Goal: Find specific page/section: Find specific page/section

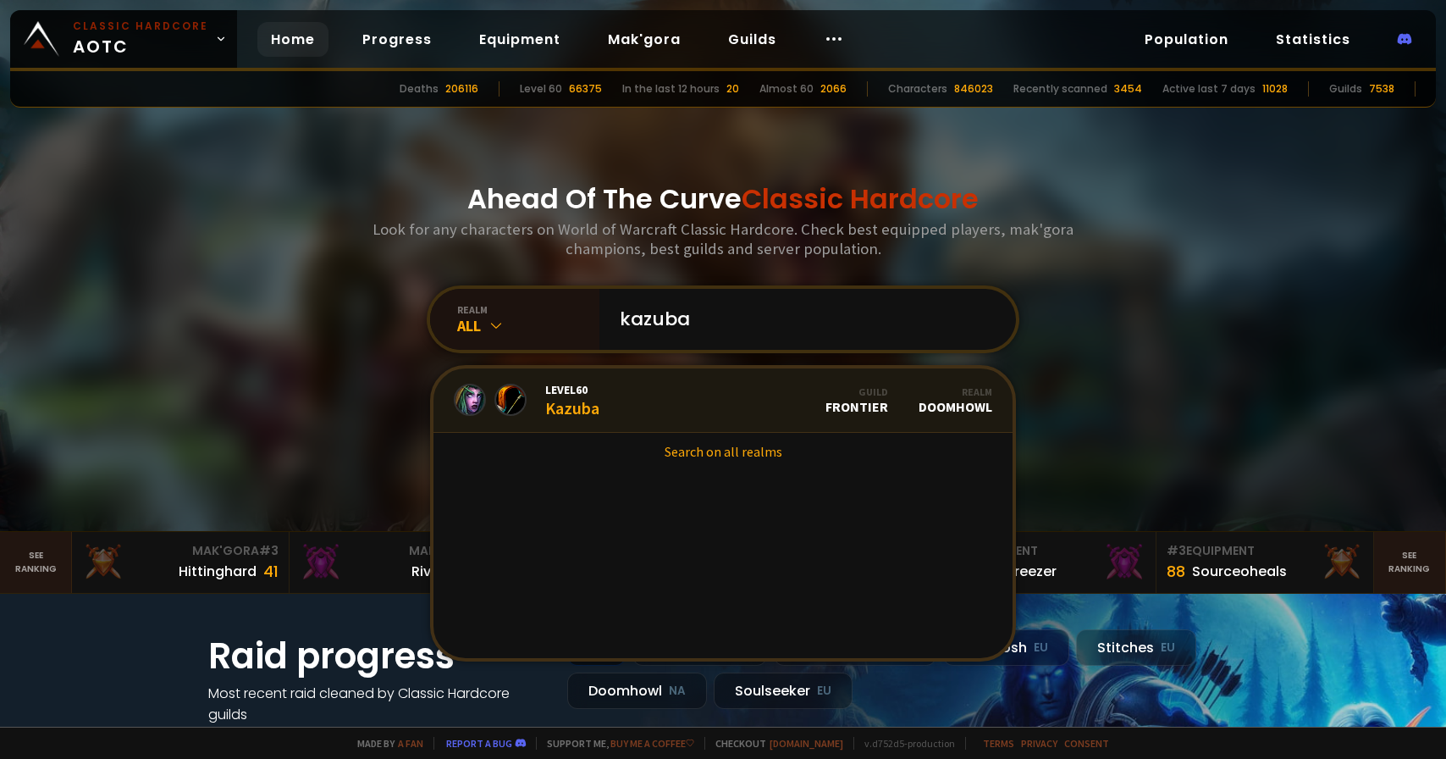
type input "kazuba"
click at [706, 390] on link "Level 60 Kazuba Guild Frontier Realm Doomhowl" at bounding box center [722, 400] width 579 height 64
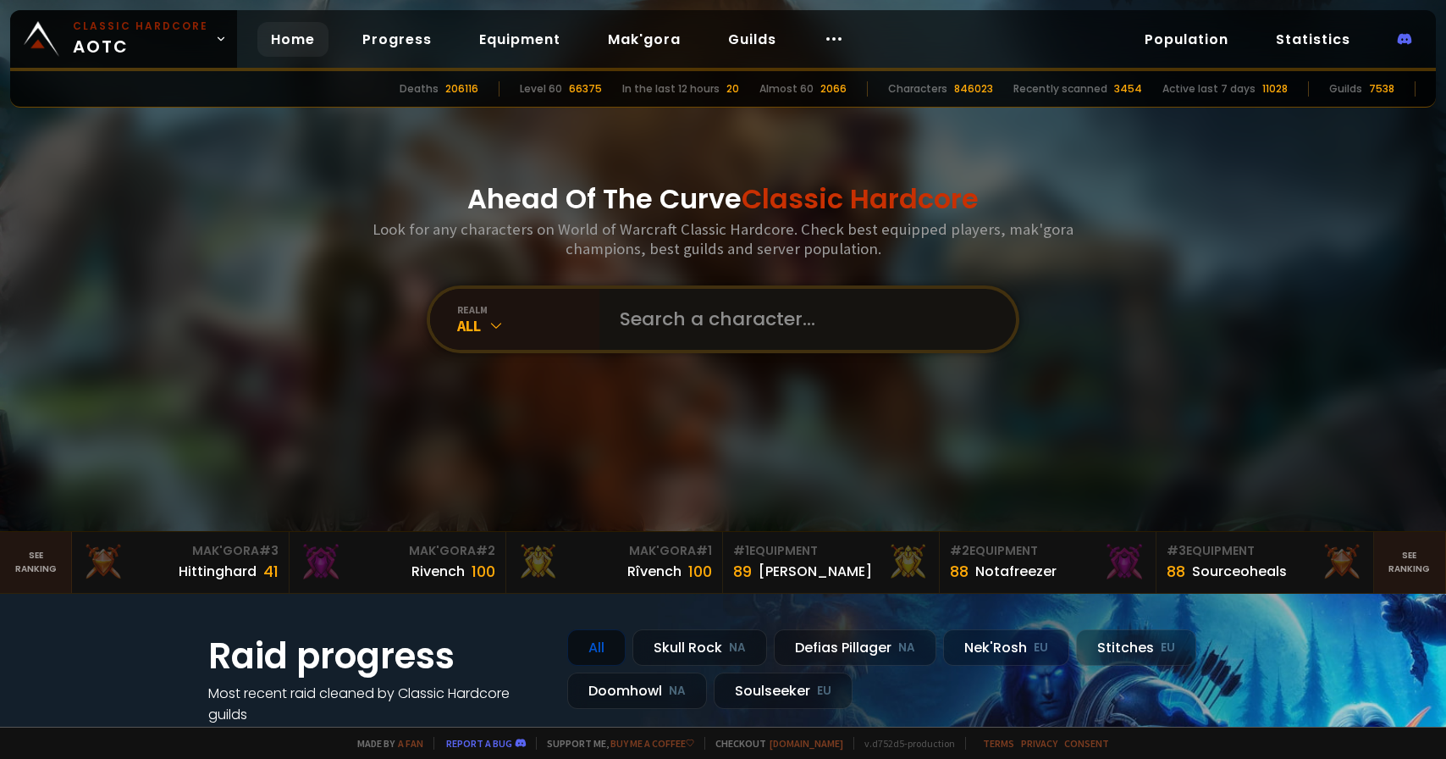
click at [671, 316] on input "text" at bounding box center [803, 319] width 386 height 61
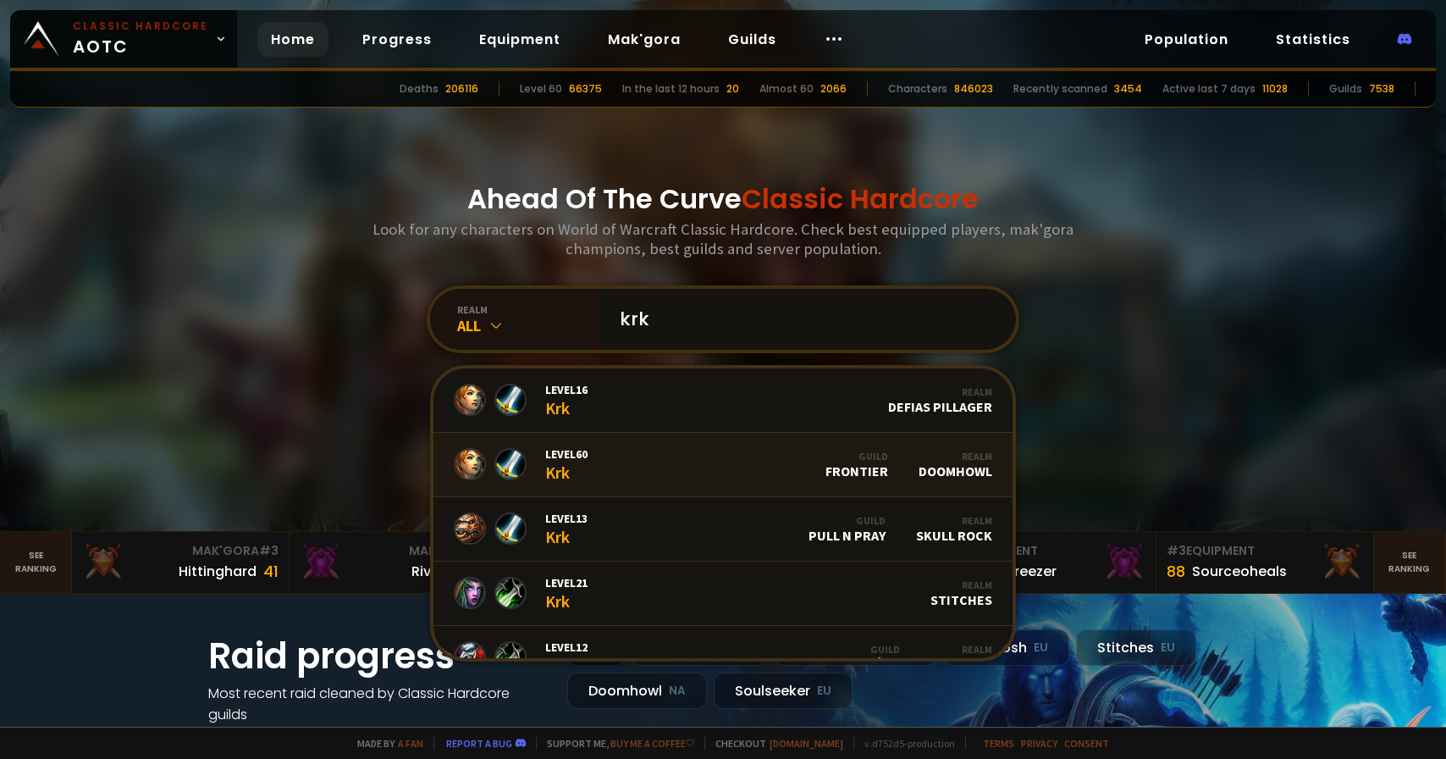
type input "krk"
click at [733, 482] on link "Level 60 Krk Guild Frontier Realm Doomhowl" at bounding box center [722, 465] width 579 height 64
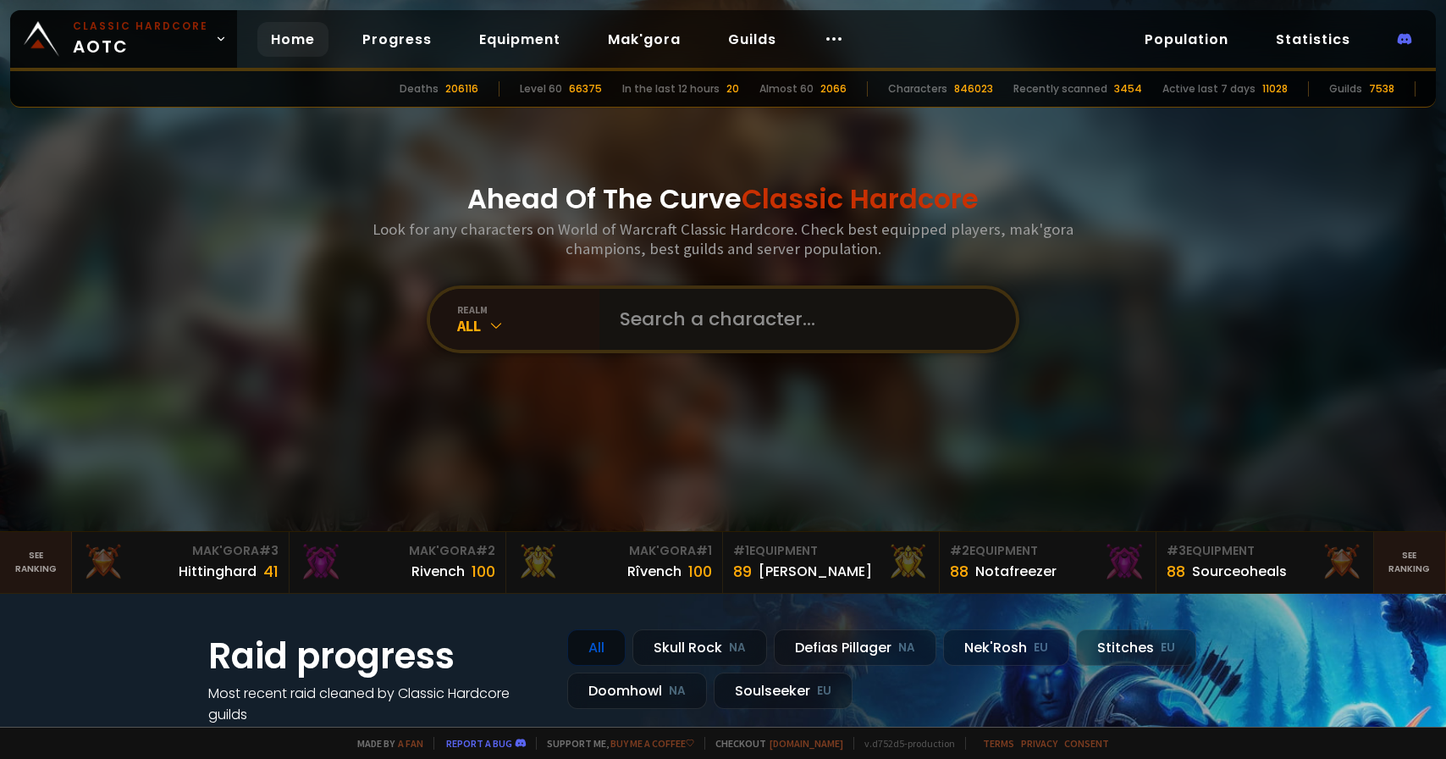
click at [670, 332] on input "text" at bounding box center [803, 319] width 386 height 61
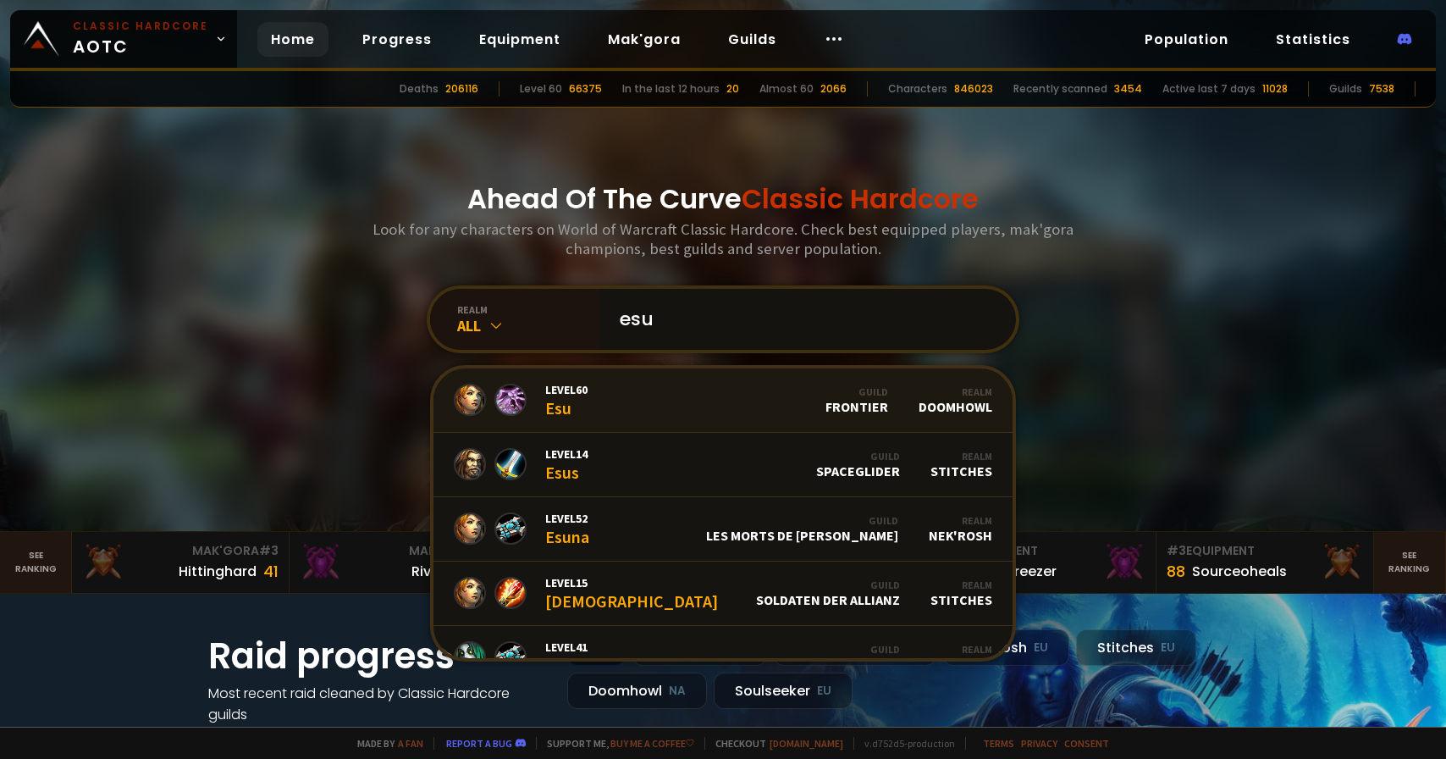
type input "esu"
click at [685, 384] on link "Level 60 Esu Guild Frontier Realm Doomhowl" at bounding box center [722, 400] width 579 height 64
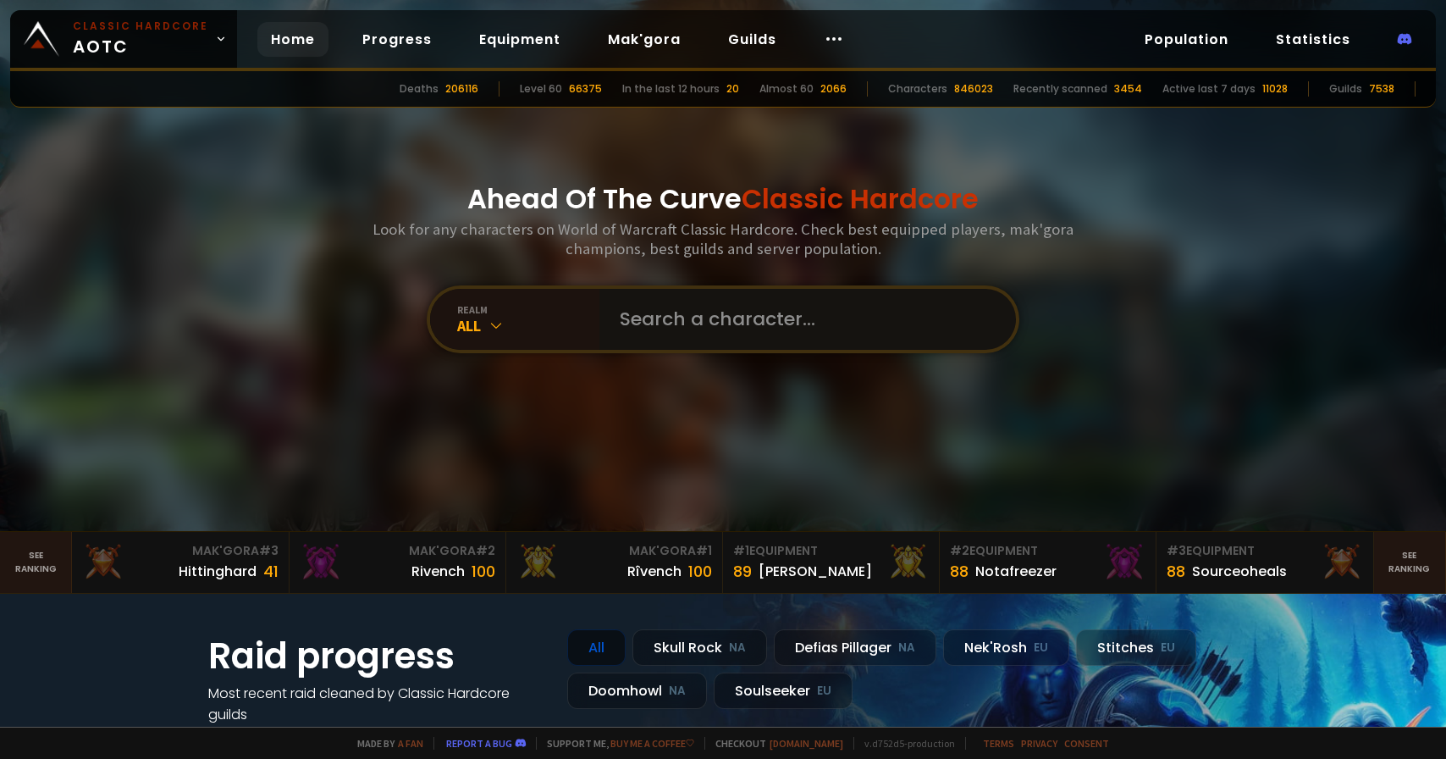
click at [743, 292] on input "text" at bounding box center [803, 319] width 386 height 61
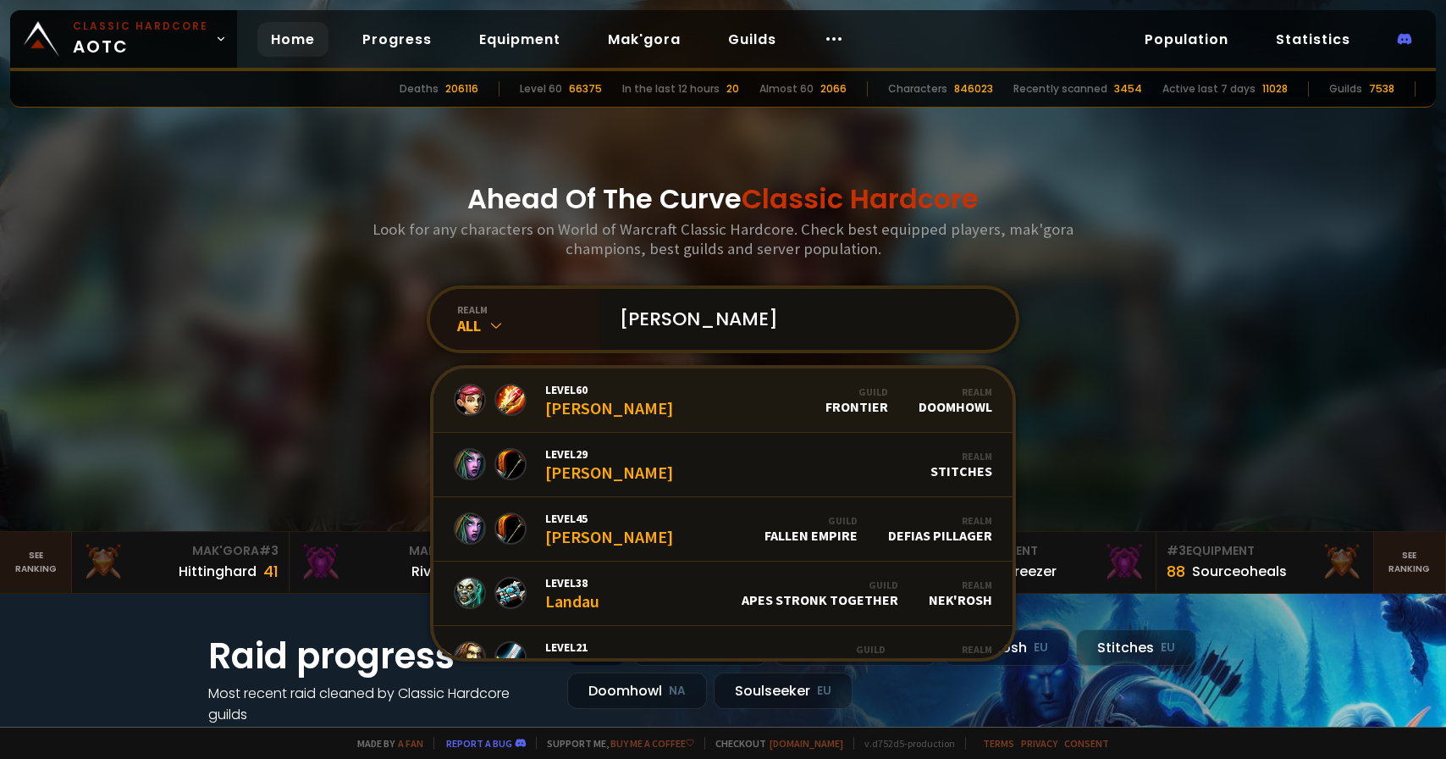
type input "[PERSON_NAME]"
click at [747, 396] on link "Level 60 [PERSON_NAME] Guild Frontier Realm Doomhowl" at bounding box center [722, 400] width 579 height 64
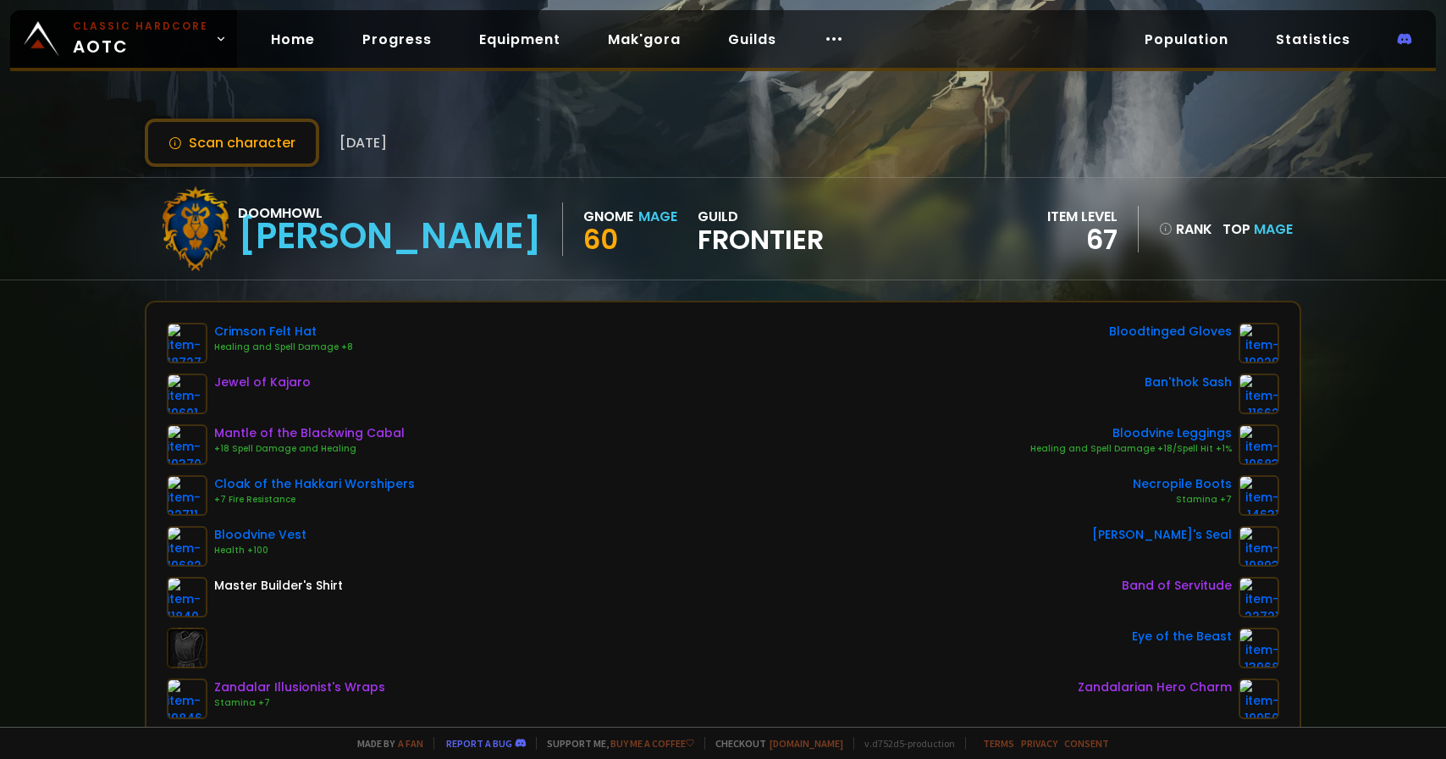
scroll to position [123, 0]
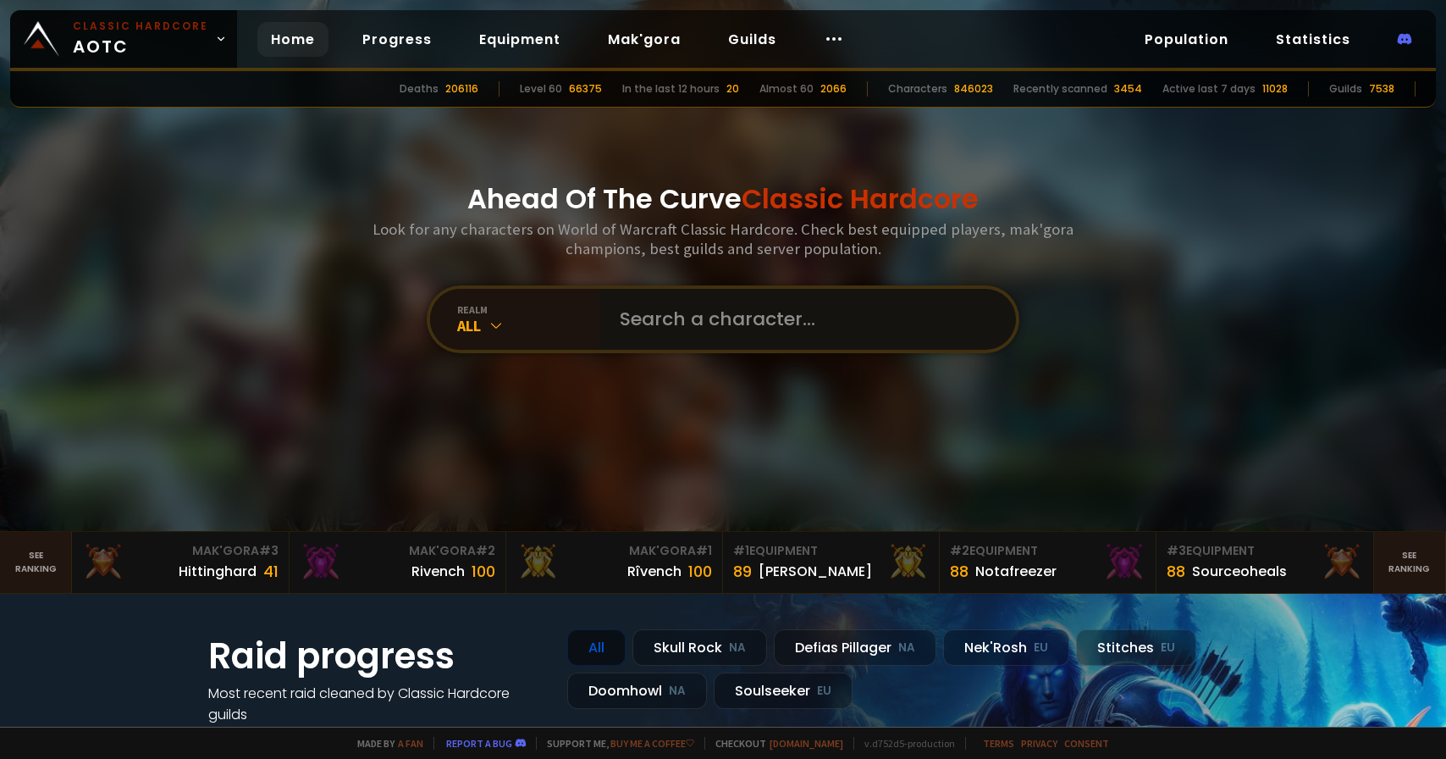
click at [678, 328] on input "text" at bounding box center [803, 319] width 386 height 61
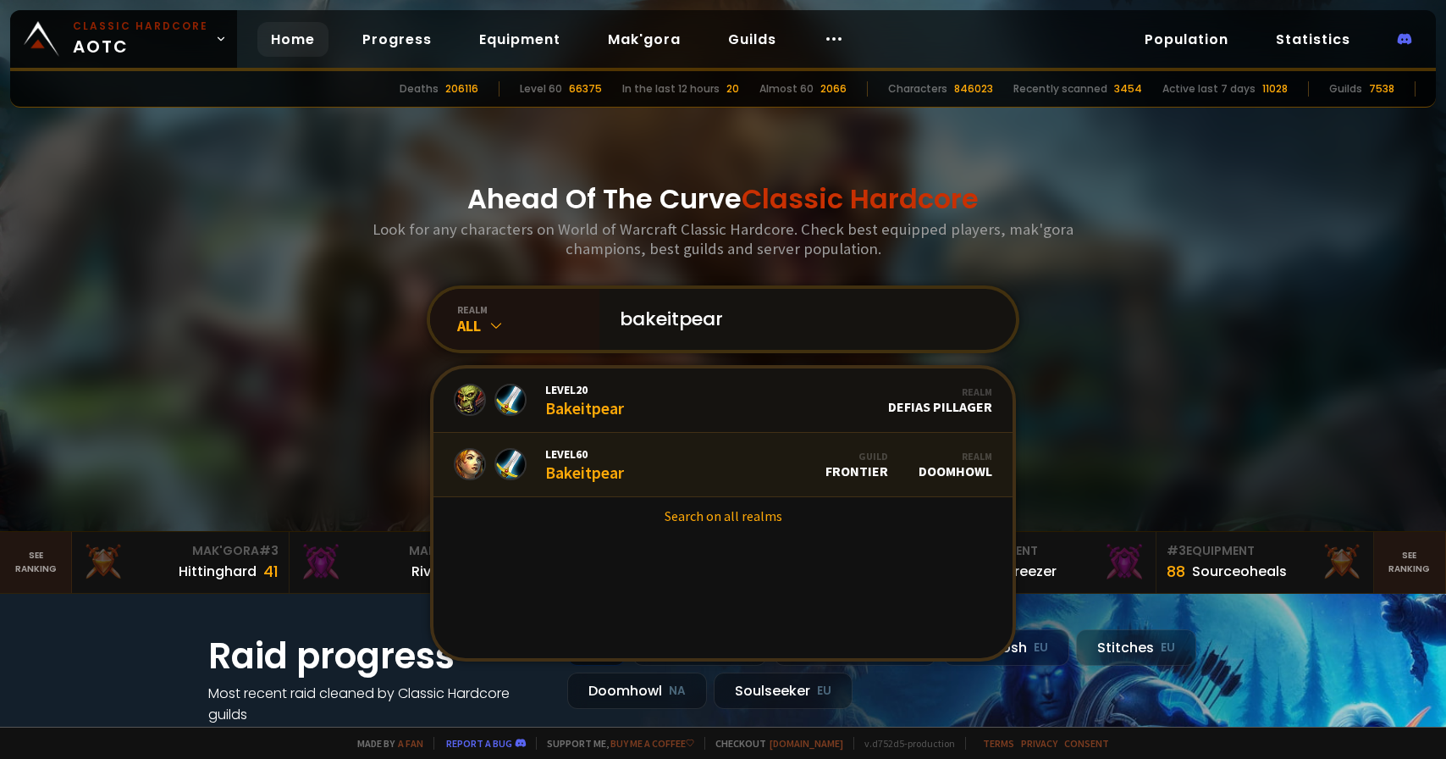
type input "bakeitpear"
click at [703, 463] on link "Level 60 Bakeitpear Guild Frontier Realm Doomhowl" at bounding box center [722, 465] width 579 height 64
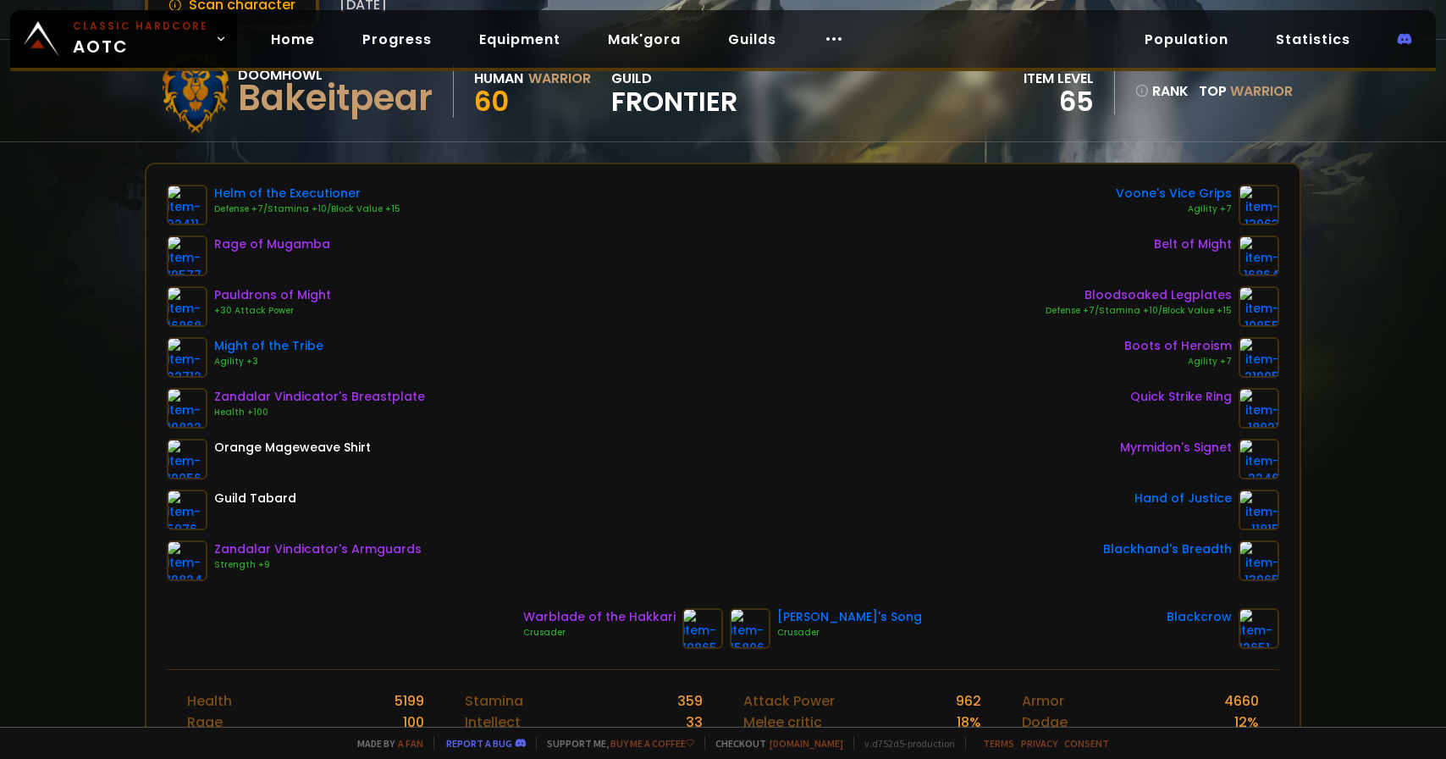
scroll to position [150, 0]
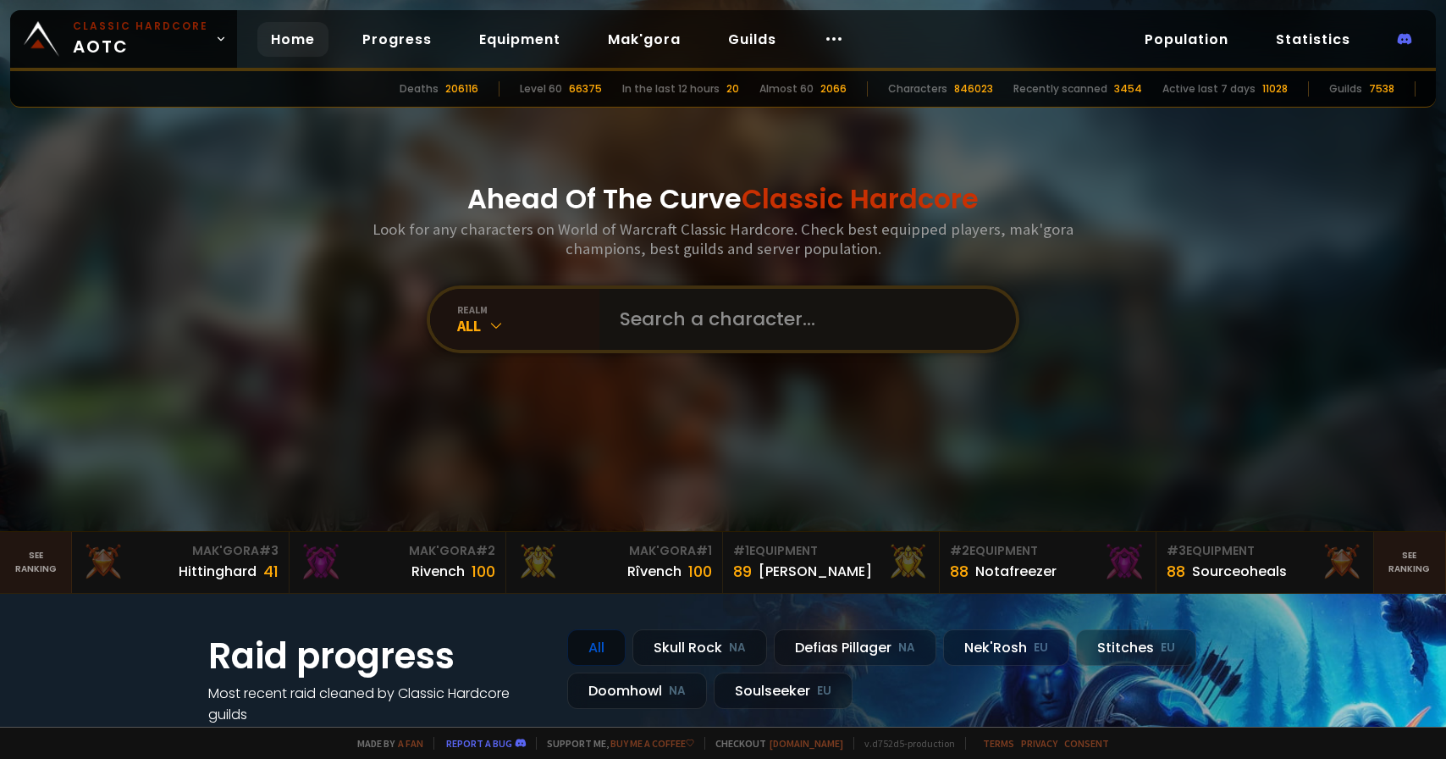
click at [661, 312] on input "text" at bounding box center [803, 319] width 386 height 61
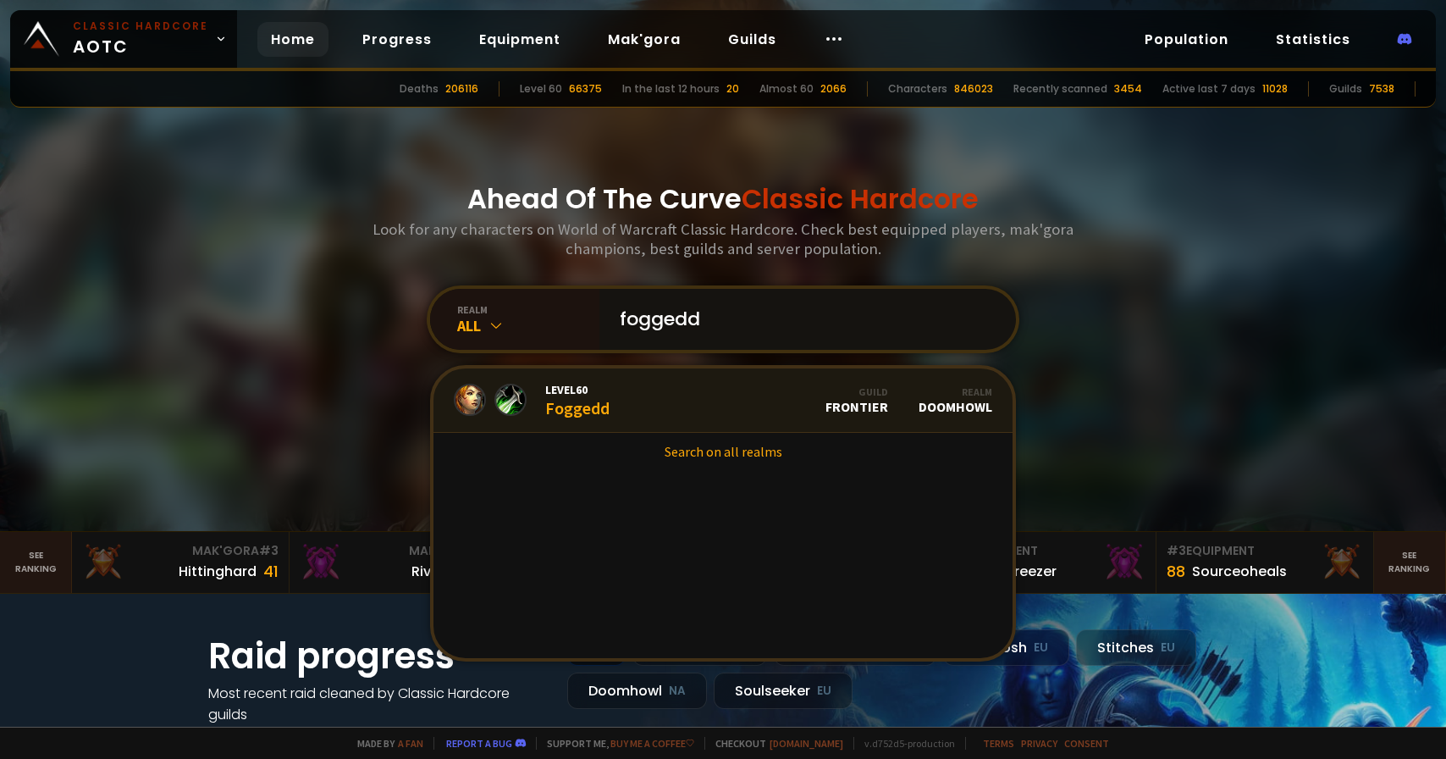
type input "foggedd"
click at [715, 401] on link "Level 60 Foggedd Guild Frontier Realm Doomhowl" at bounding box center [722, 400] width 579 height 64
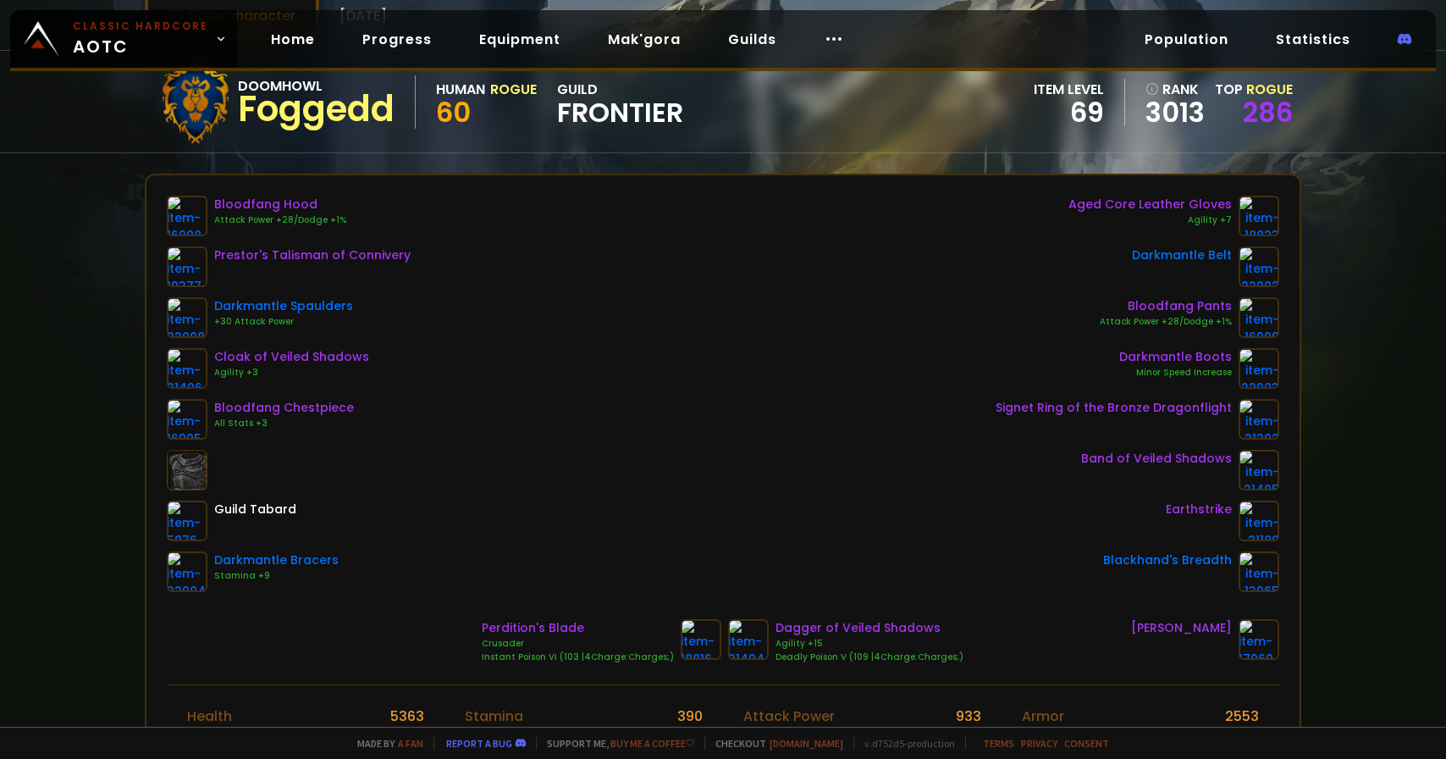
scroll to position [129, 0]
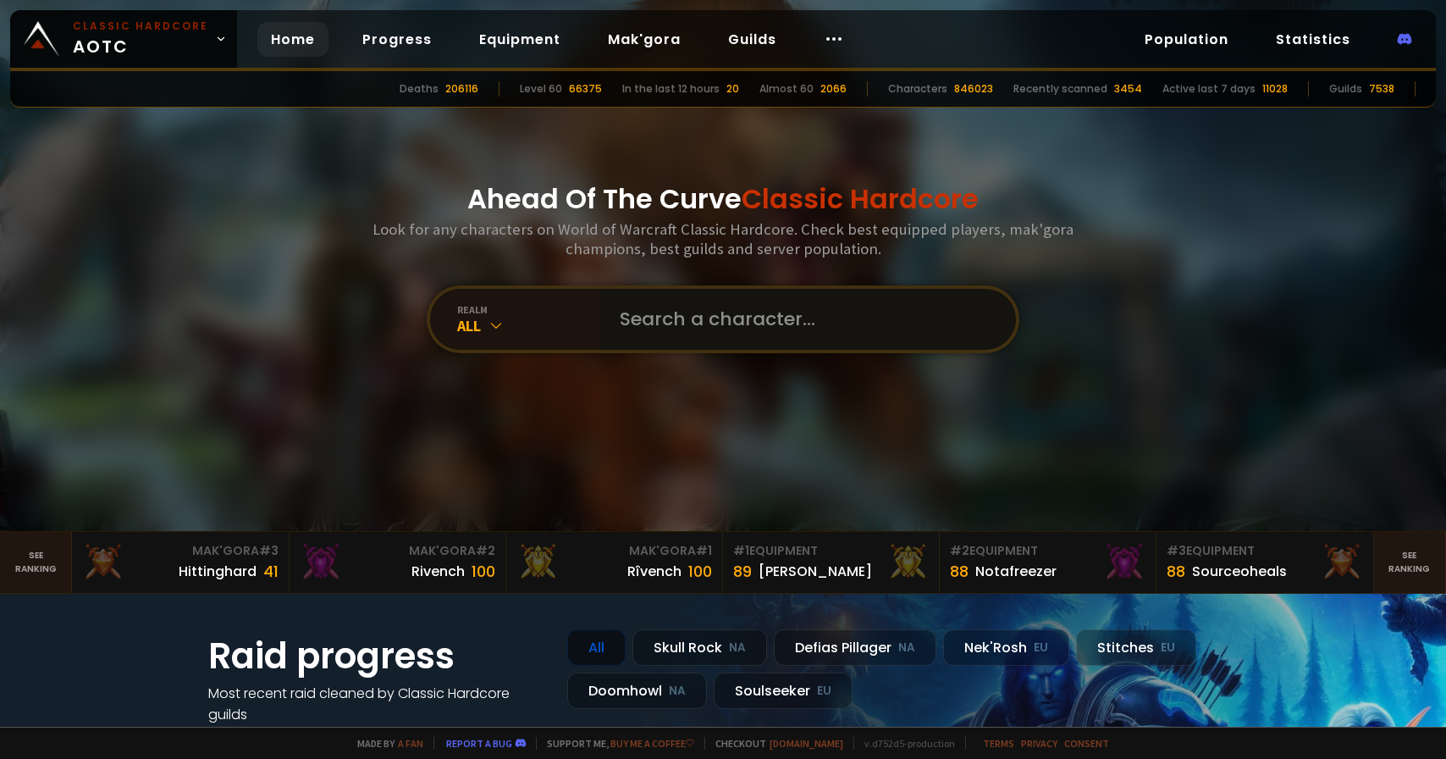
click at [662, 338] on input "text" at bounding box center [803, 319] width 386 height 61
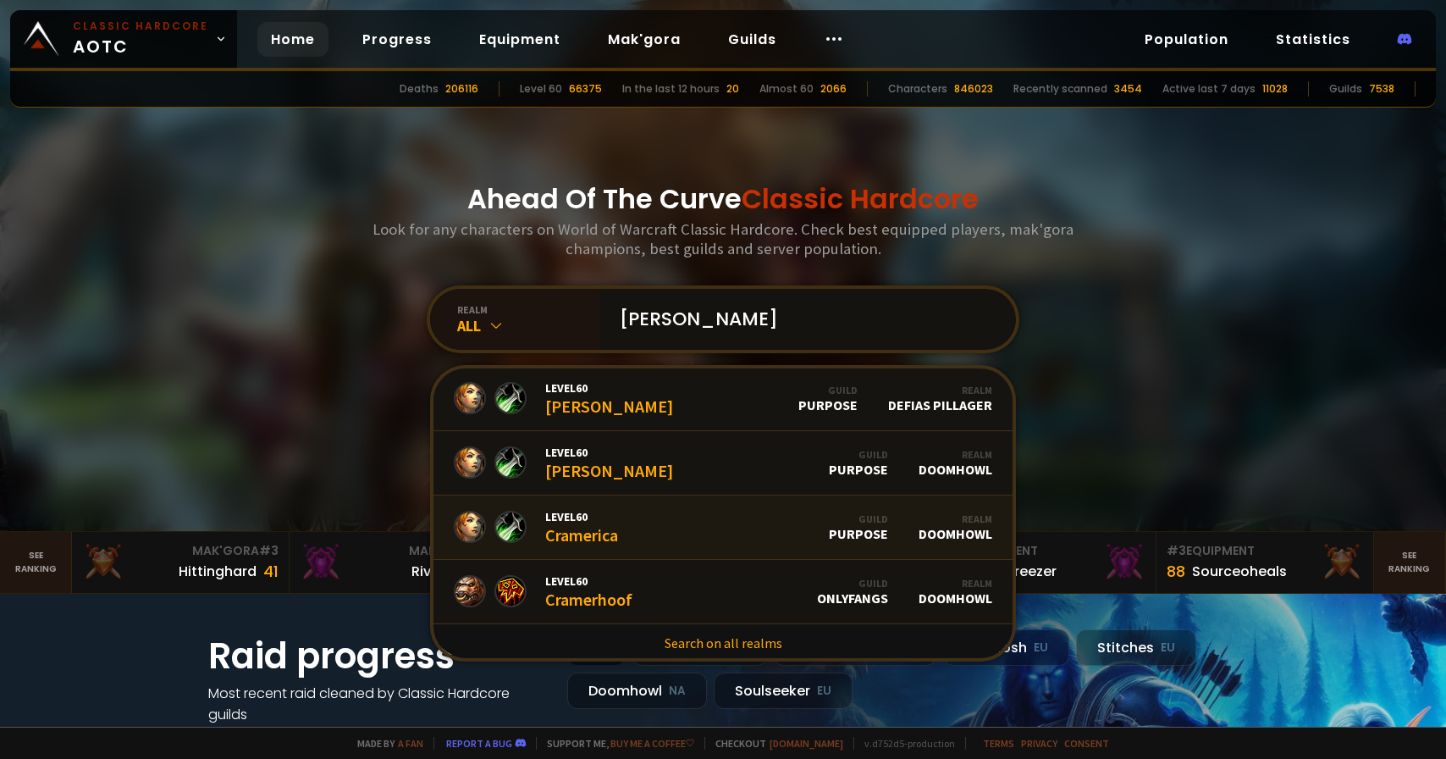
scroll to position [5, 0]
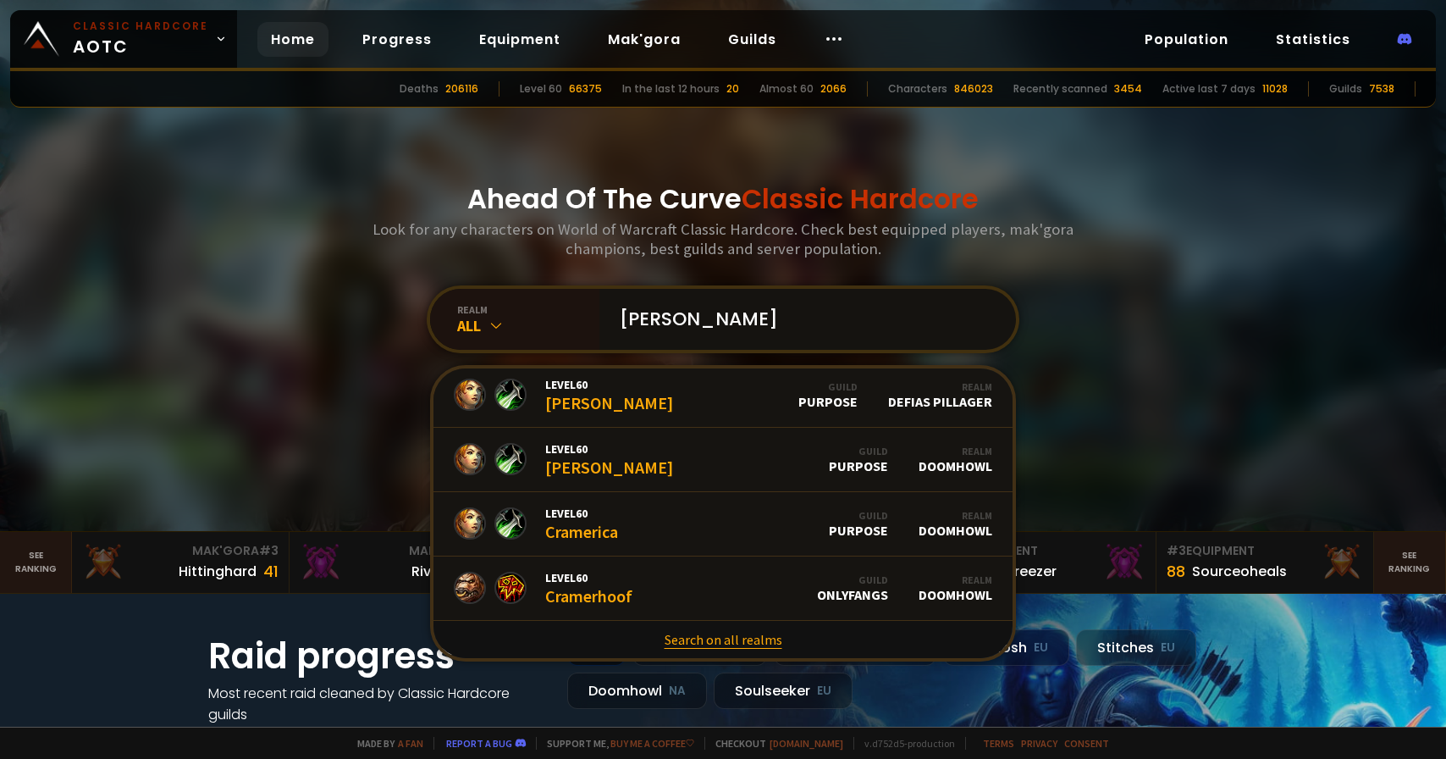
type input "[PERSON_NAME]"
click at [716, 644] on link "Search on all realms" at bounding box center [722, 639] width 579 height 37
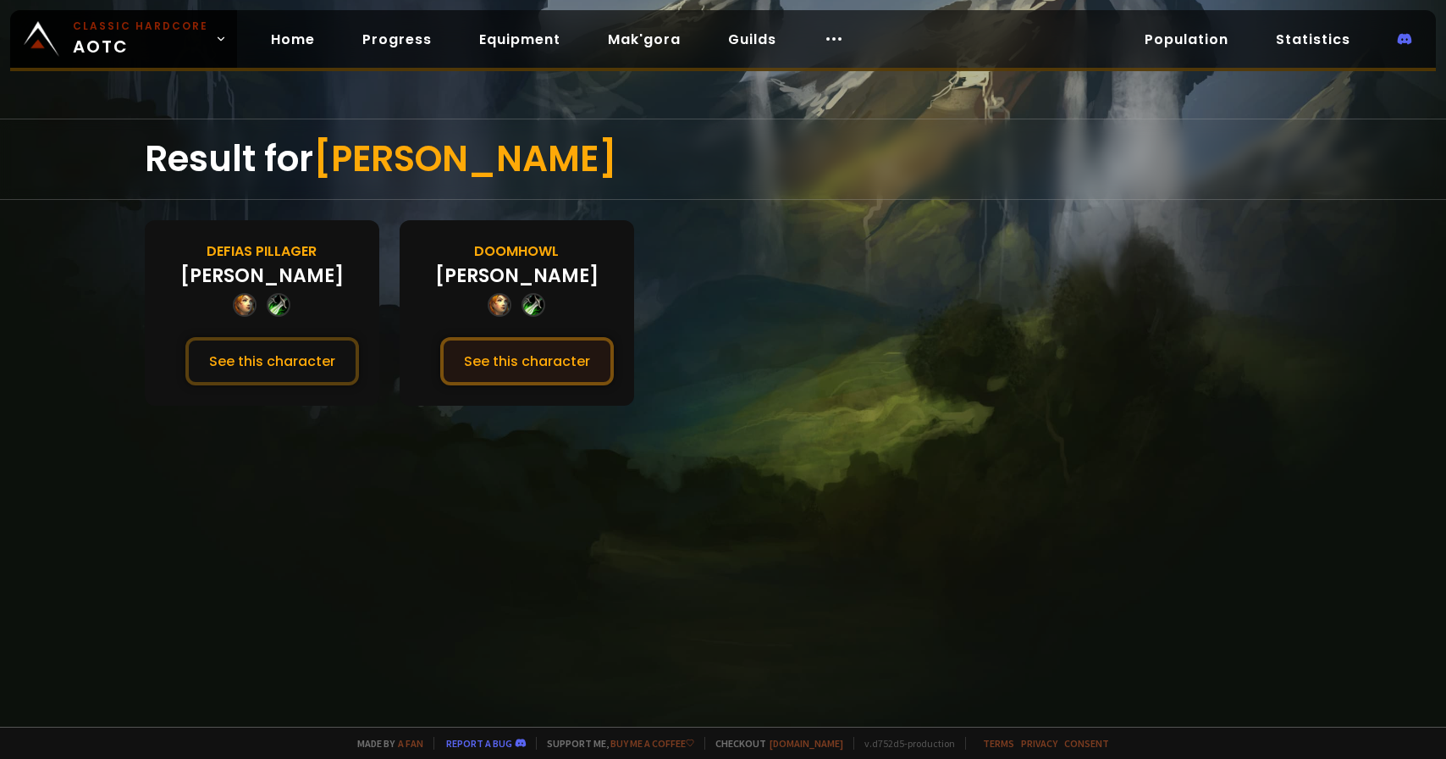
click at [538, 362] on button "See this character" at bounding box center [527, 361] width 174 height 48
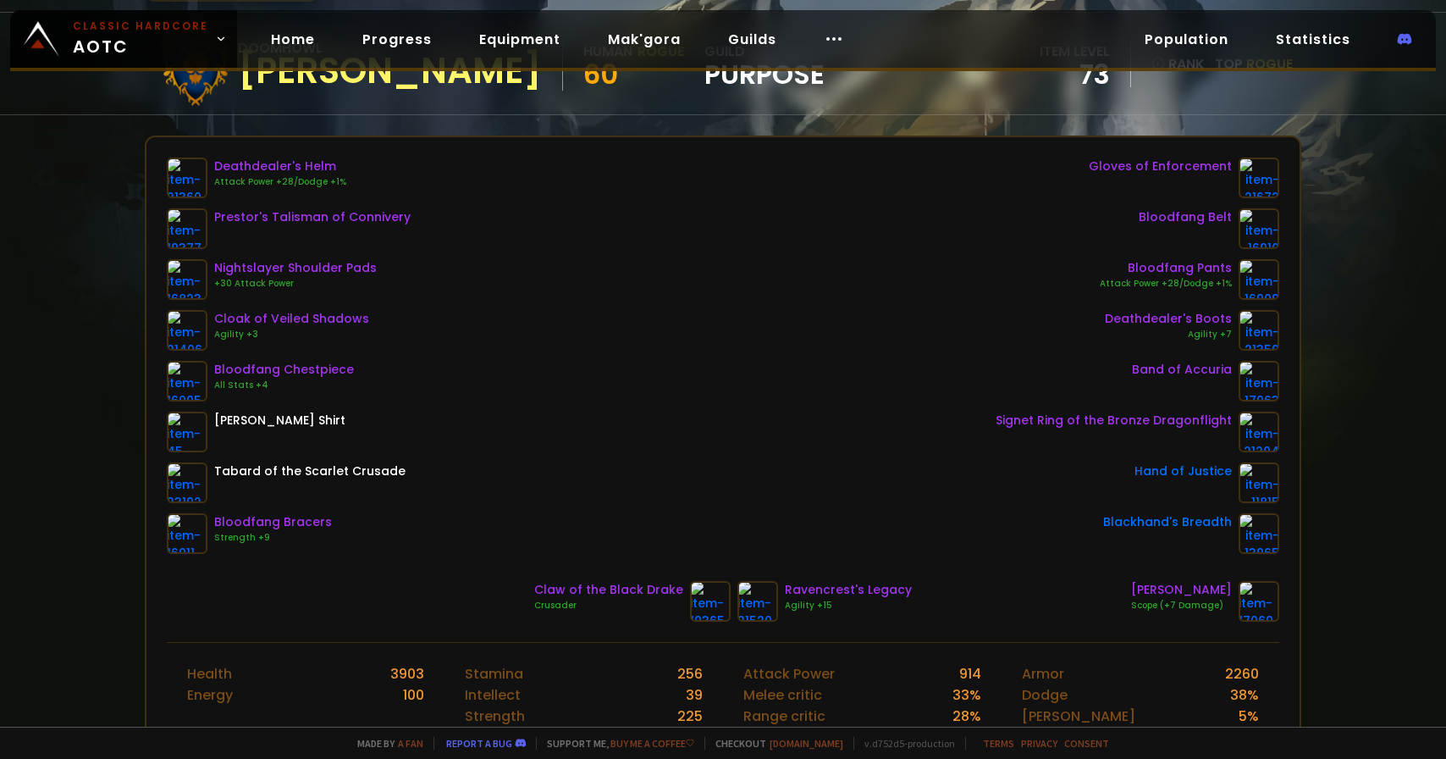
scroll to position [170, 0]
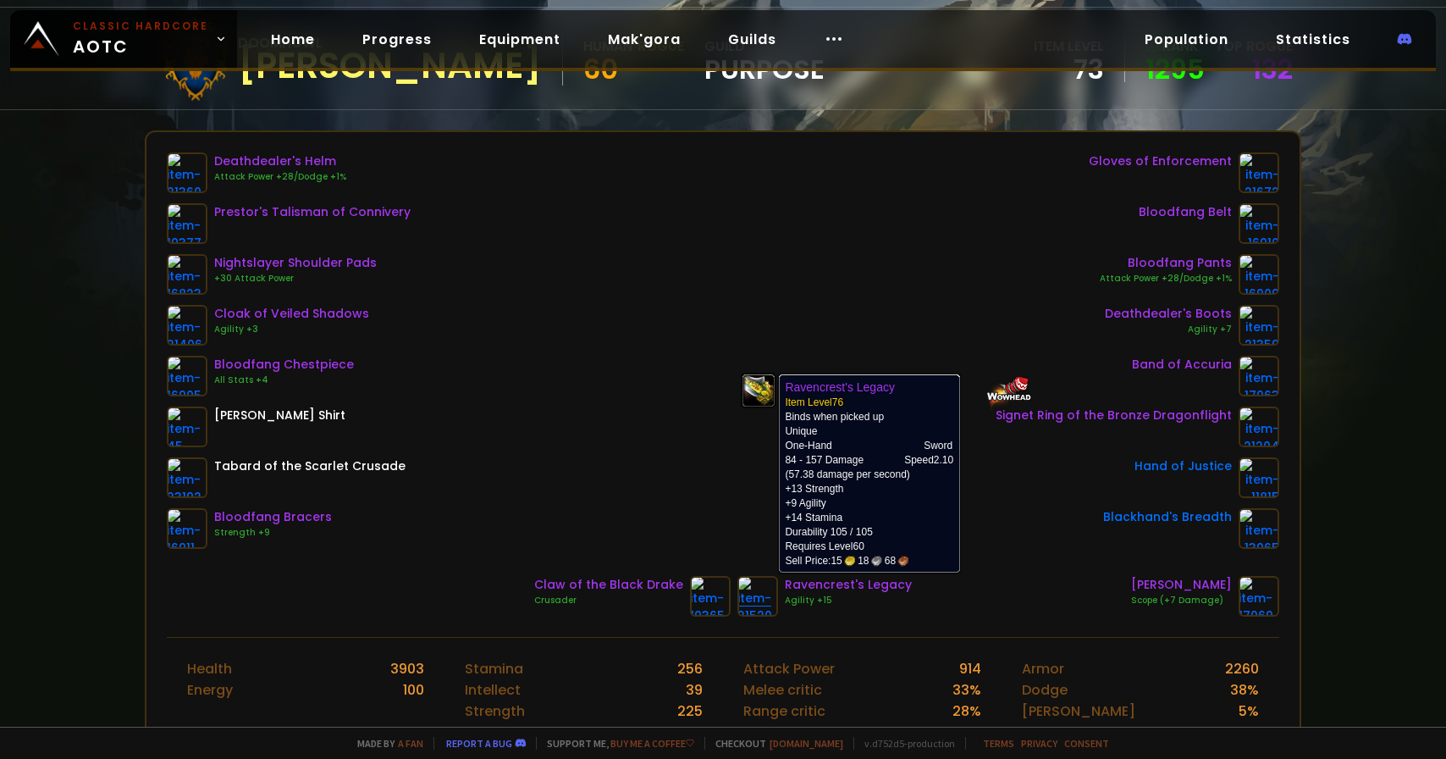
click at [758, 590] on img at bounding box center [757, 596] width 41 height 41
